Goal: Information Seeking & Learning: Learn about a topic

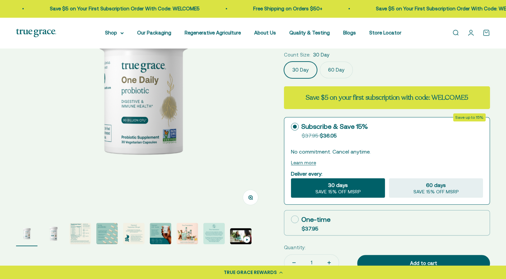
scroll to position [67, 0]
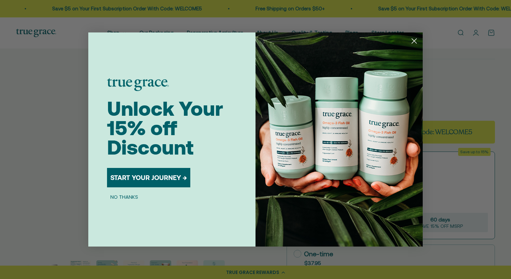
click at [414, 40] on icon "Close dialog" at bounding box center [414, 41] width 5 height 5
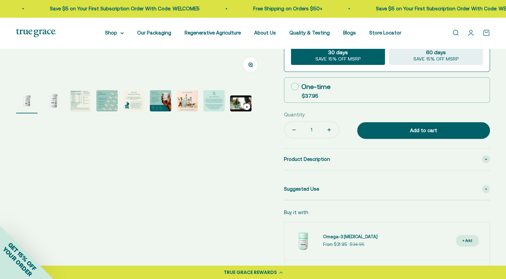
scroll to position [201, 0]
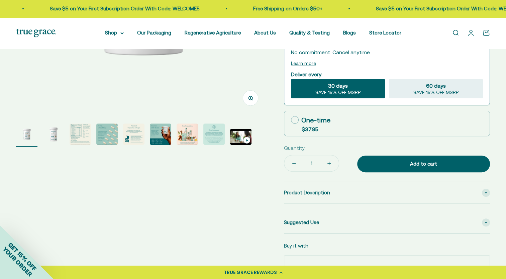
click at [80, 132] on img "Go to item 3" at bounding box center [80, 133] width 21 height 21
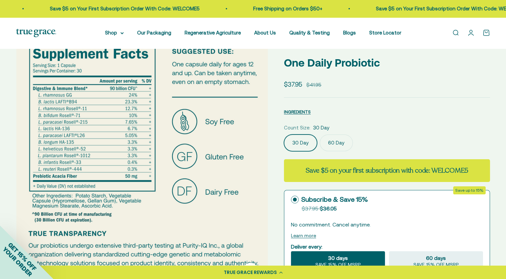
scroll to position [134, 0]
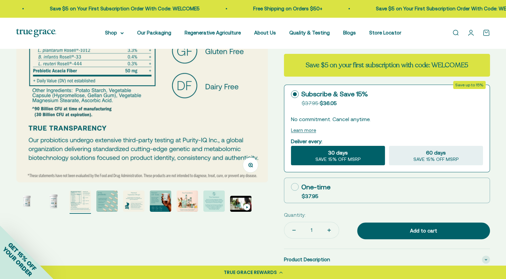
click at [25, 203] on img "Go to item 1" at bounding box center [26, 200] width 21 height 21
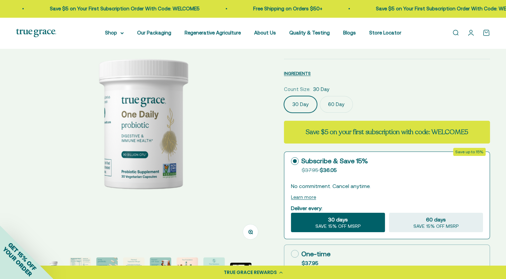
scroll to position [100, 0]
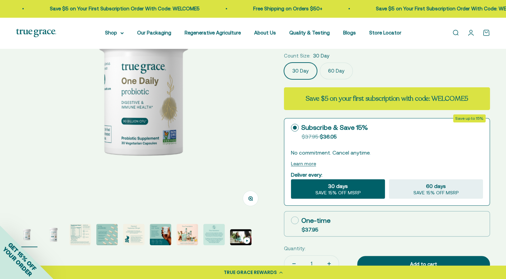
click at [61, 234] on img "Go to item 2" at bounding box center [53, 234] width 21 height 21
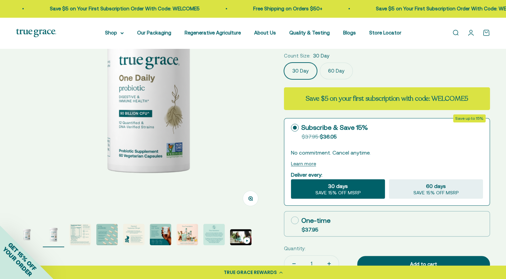
scroll to position [0, 259]
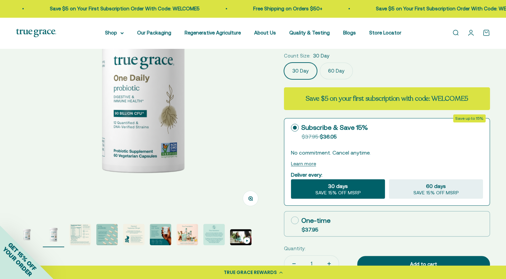
click at [75, 237] on img "Go to item 3" at bounding box center [80, 234] width 21 height 21
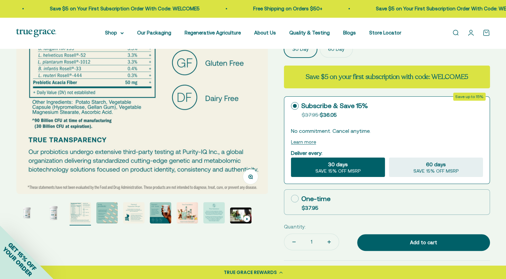
scroll to position [134, 0]
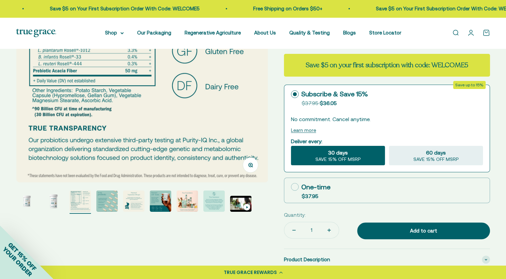
click at [108, 205] on img "Go to item 4" at bounding box center [106, 200] width 21 height 21
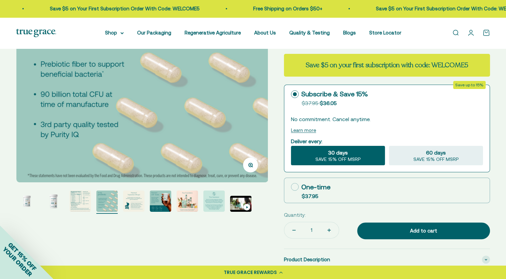
click at [132, 200] on img "Go to item 5" at bounding box center [133, 200] width 21 height 21
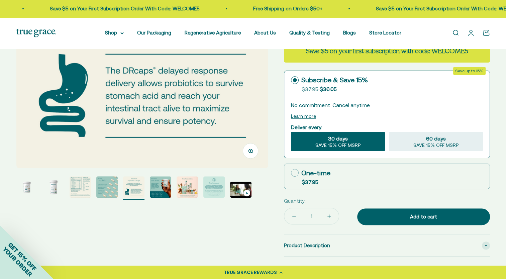
scroll to position [167, 0]
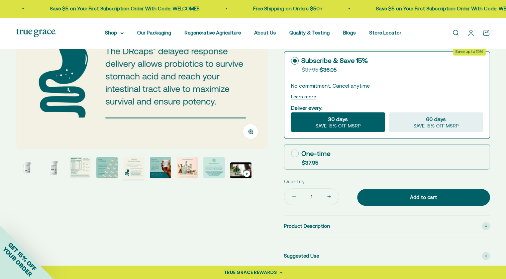
click at [134, 168] on img "Go to item 5" at bounding box center [133, 167] width 21 height 21
click at [161, 167] on img "Go to item 6" at bounding box center [160, 167] width 21 height 21
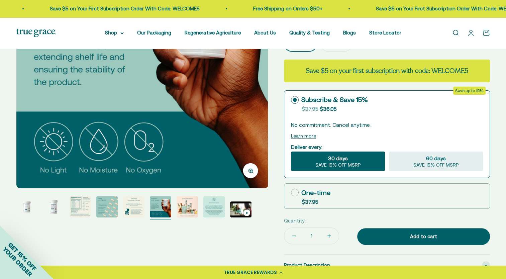
scroll to position [134, 0]
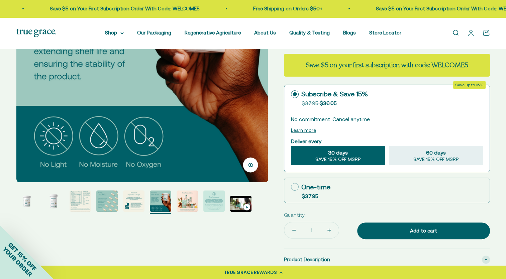
click at [193, 206] on img "Go to item 7" at bounding box center [186, 200] width 21 height 21
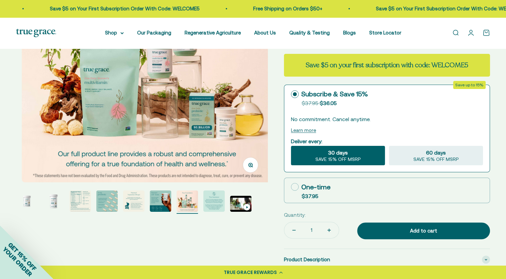
scroll to position [0, 1557]
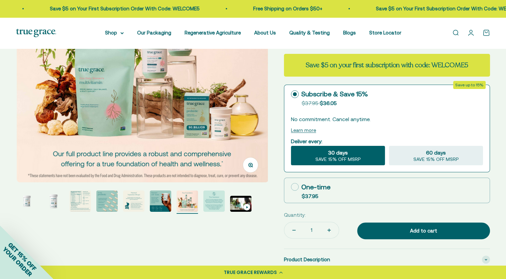
click at [210, 206] on img "Go to item 8" at bounding box center [213, 200] width 21 height 21
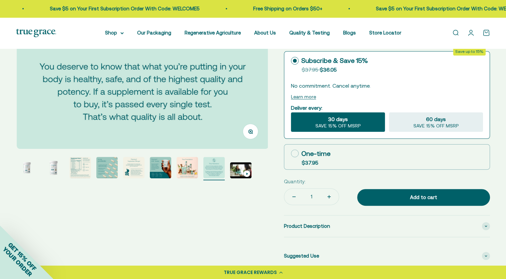
scroll to position [234, 0]
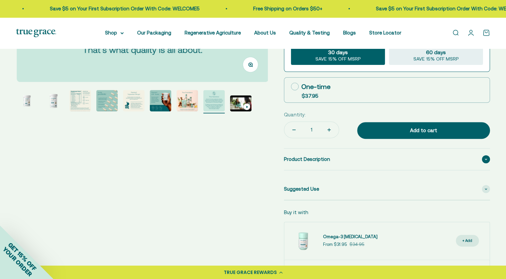
click at [483, 156] on span at bounding box center [486, 159] width 8 height 8
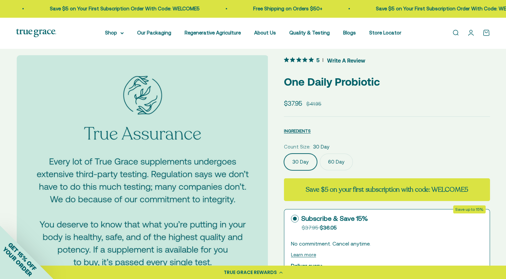
scroll to position [0, 0]
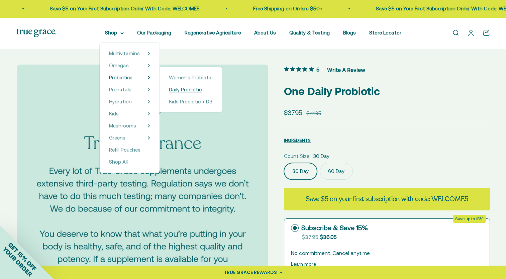
click at [188, 88] on span "Daily Probiotic" at bounding box center [185, 90] width 33 height 6
